Goal: Task Accomplishment & Management: Complete application form

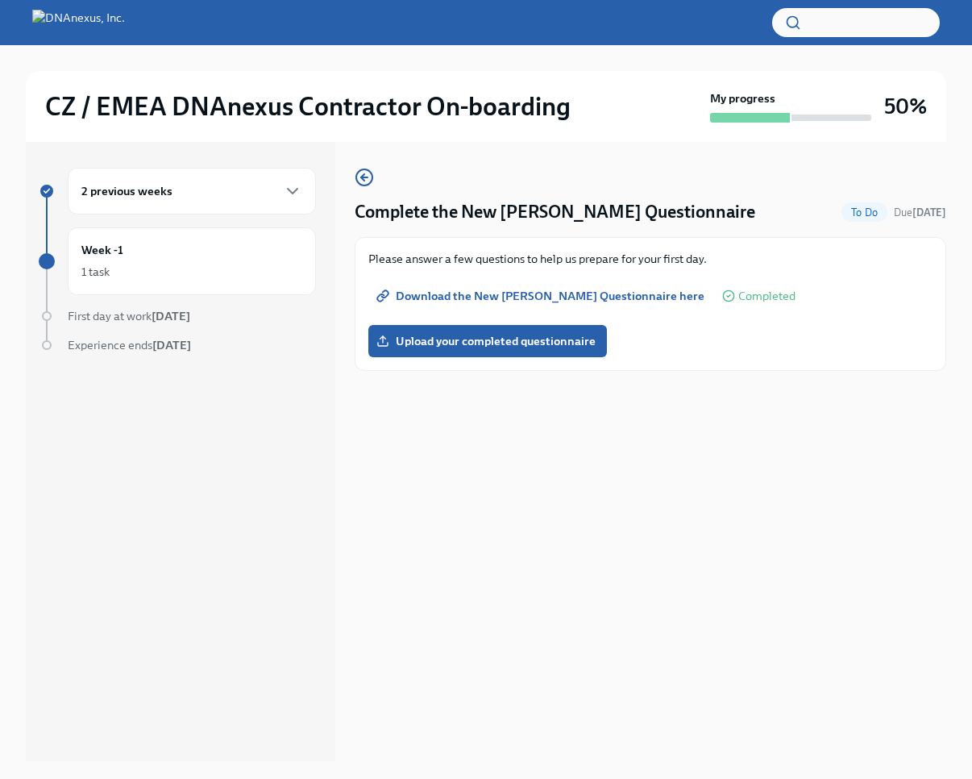
click at [541, 297] on span "Download the New [PERSON_NAME] Questionnaire here" at bounding box center [542, 296] width 325 height 16
click at [478, 338] on span "Upload your completed questionnaire" at bounding box center [488, 341] width 216 height 16
click at [0, 0] on input "Upload your completed questionnaire" at bounding box center [0, 0] width 0 height 0
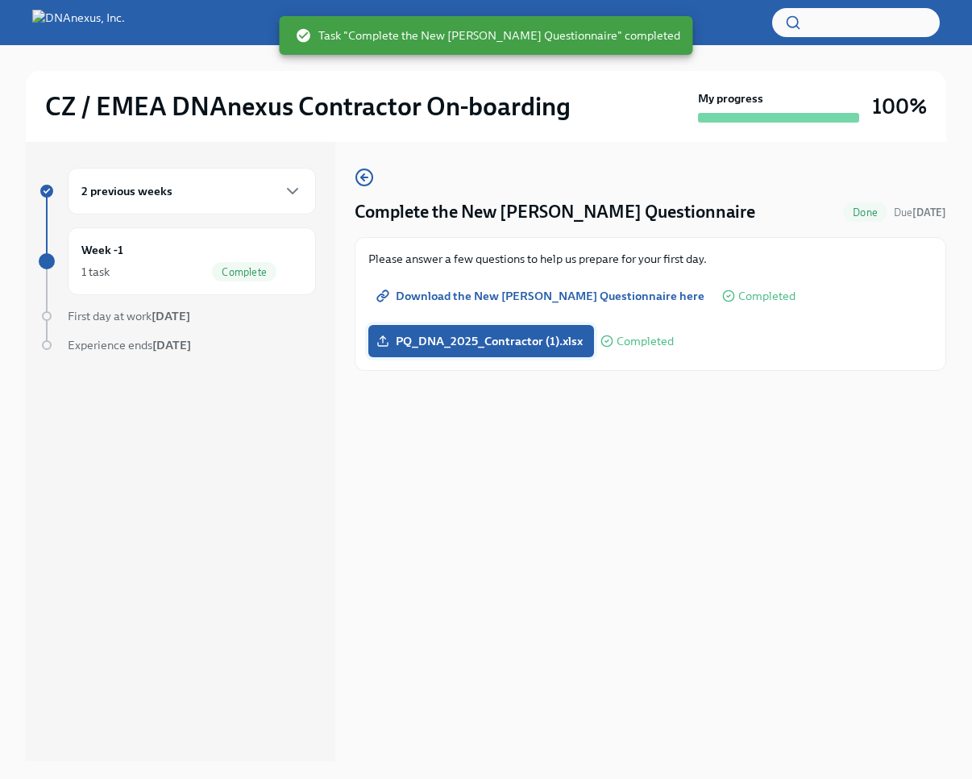
click at [496, 343] on span "PQ_DNA_2025_Contractor (1).xlsx" at bounding box center [481, 341] width 203 height 16
click at [0, 0] on input "PQ_DNA_2025_Contractor (1).xlsx" at bounding box center [0, 0] width 0 height 0
click at [557, 205] on h4 "Complete the New [PERSON_NAME] Questionnaire" at bounding box center [555, 212] width 401 height 24
click at [365, 176] on icon "button" at bounding box center [364, 177] width 19 height 19
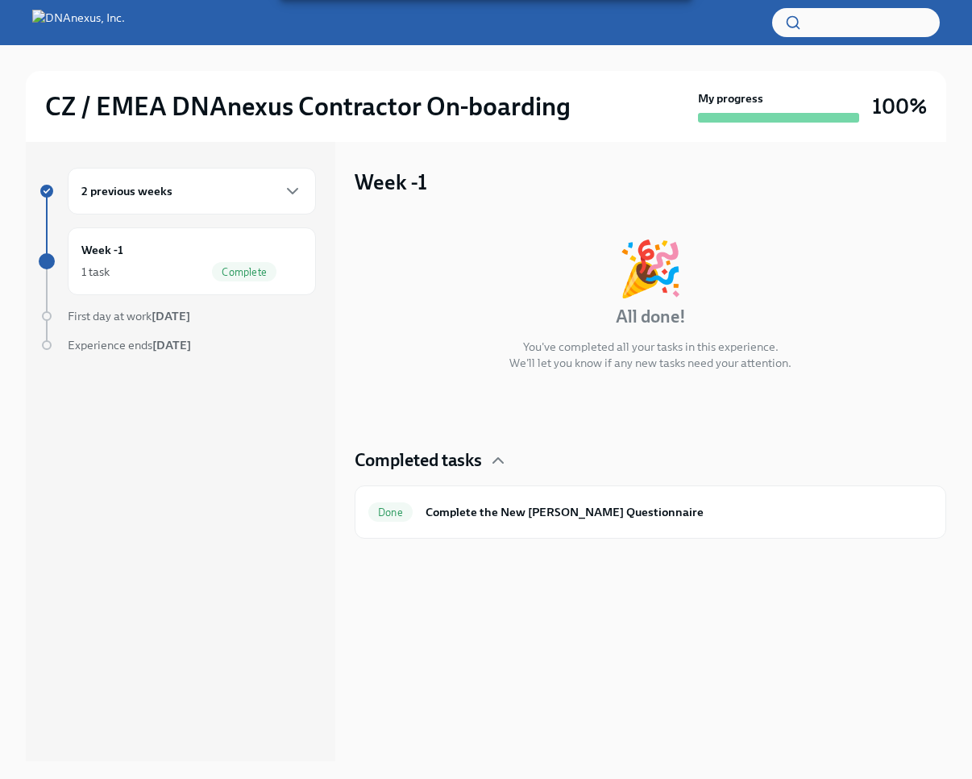
click at [429, 389] on div "🎉 All done! You've completed all your tasks in this experience. We'll let you k…" at bounding box center [651, 377] width 592 height 322
